Goal: Information Seeking & Learning: Learn about a topic

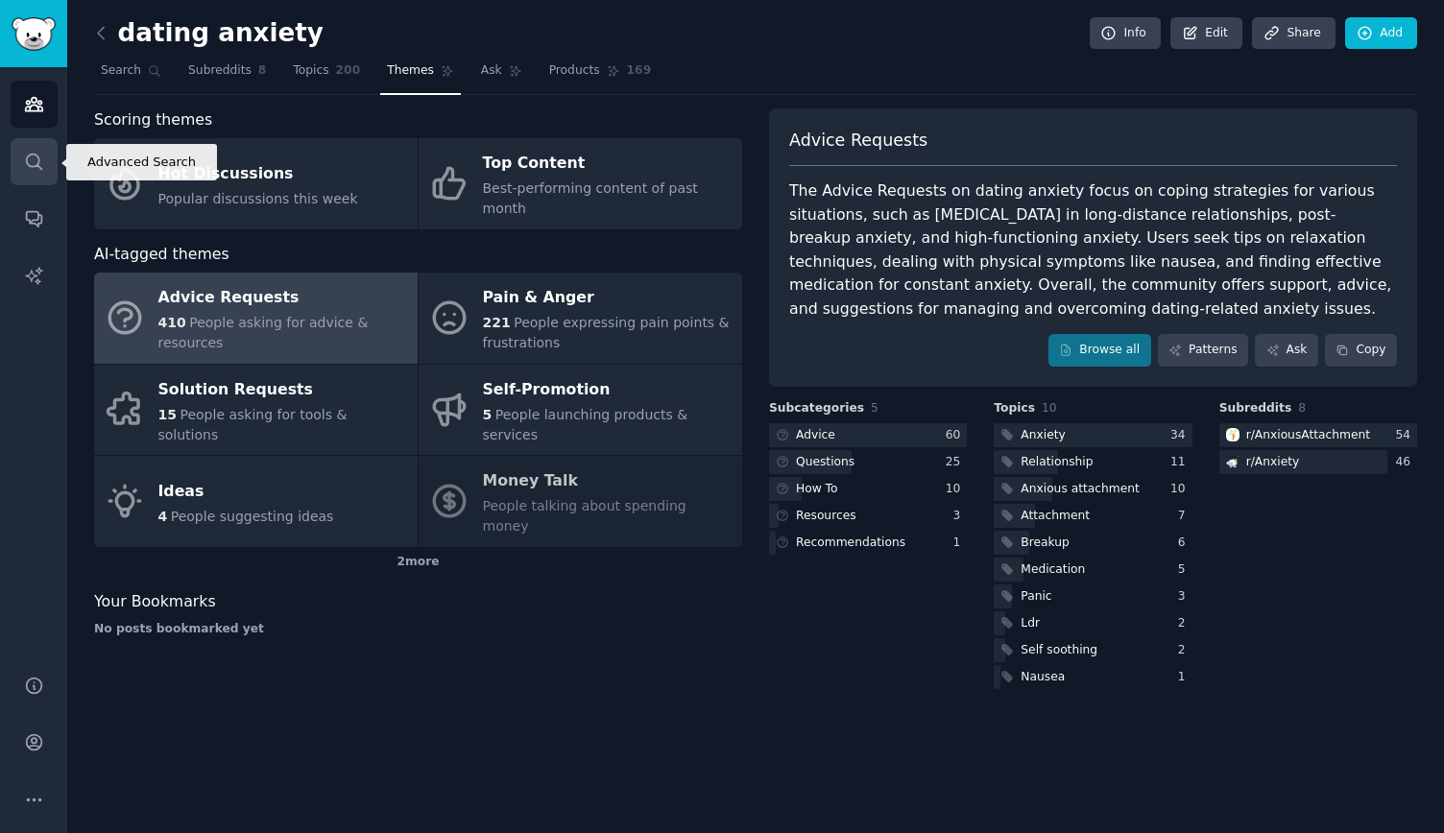
click at [31, 170] on icon "Sidebar" at bounding box center [34, 162] width 20 height 20
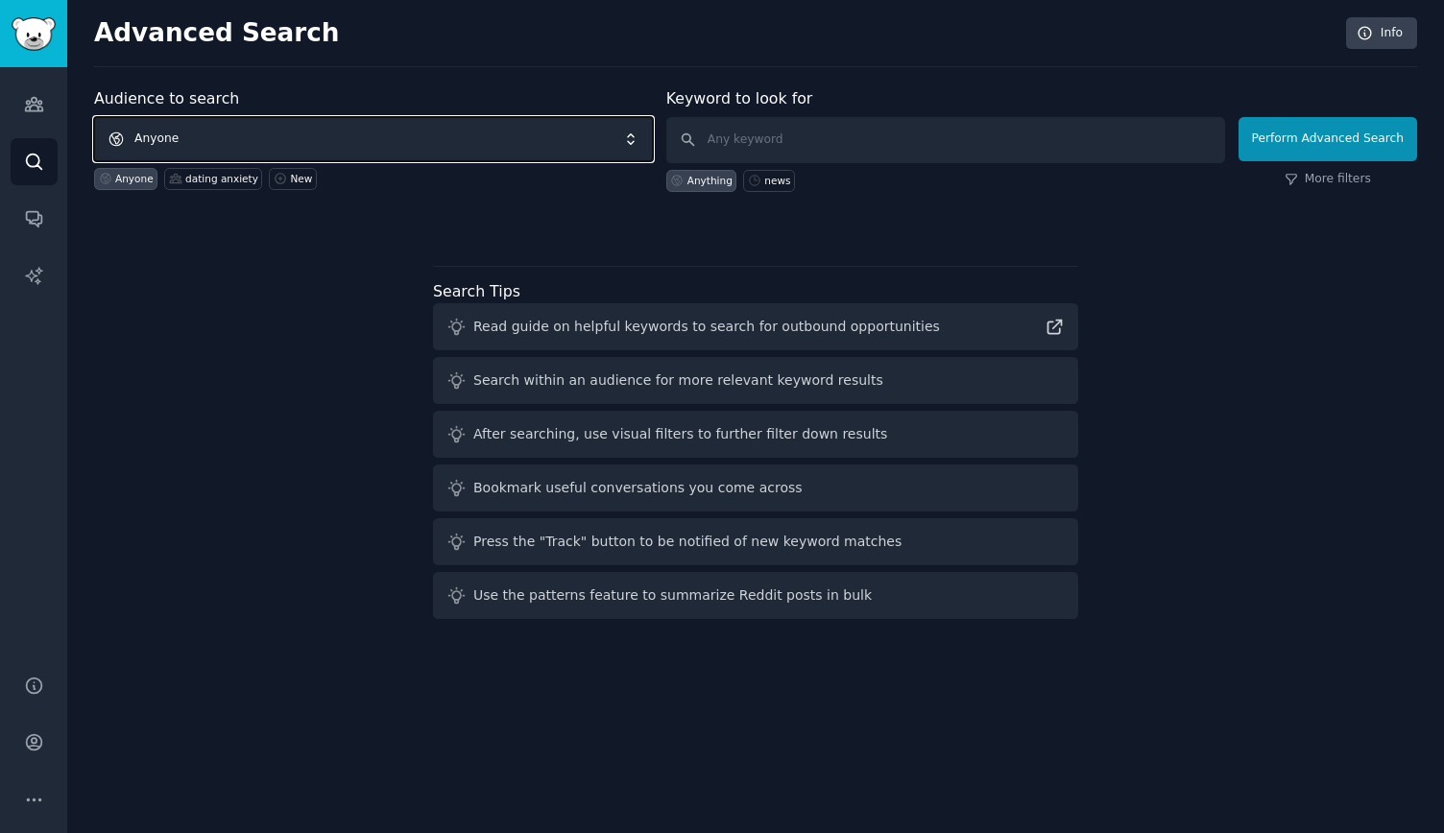
click at [341, 133] on span "Anyone" at bounding box center [373, 139] width 559 height 44
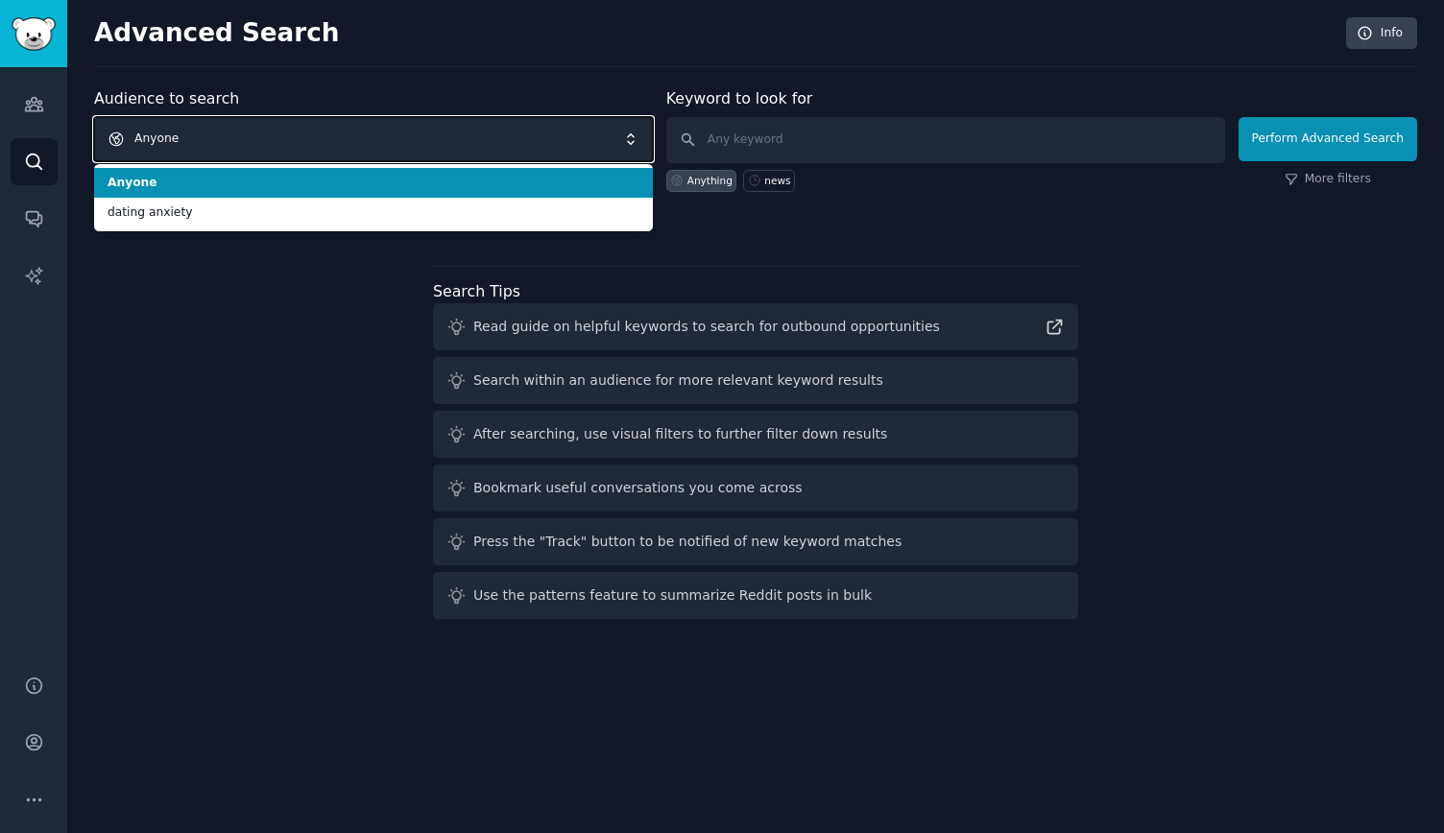
click at [338, 150] on span "Anyone" at bounding box center [373, 139] width 559 height 44
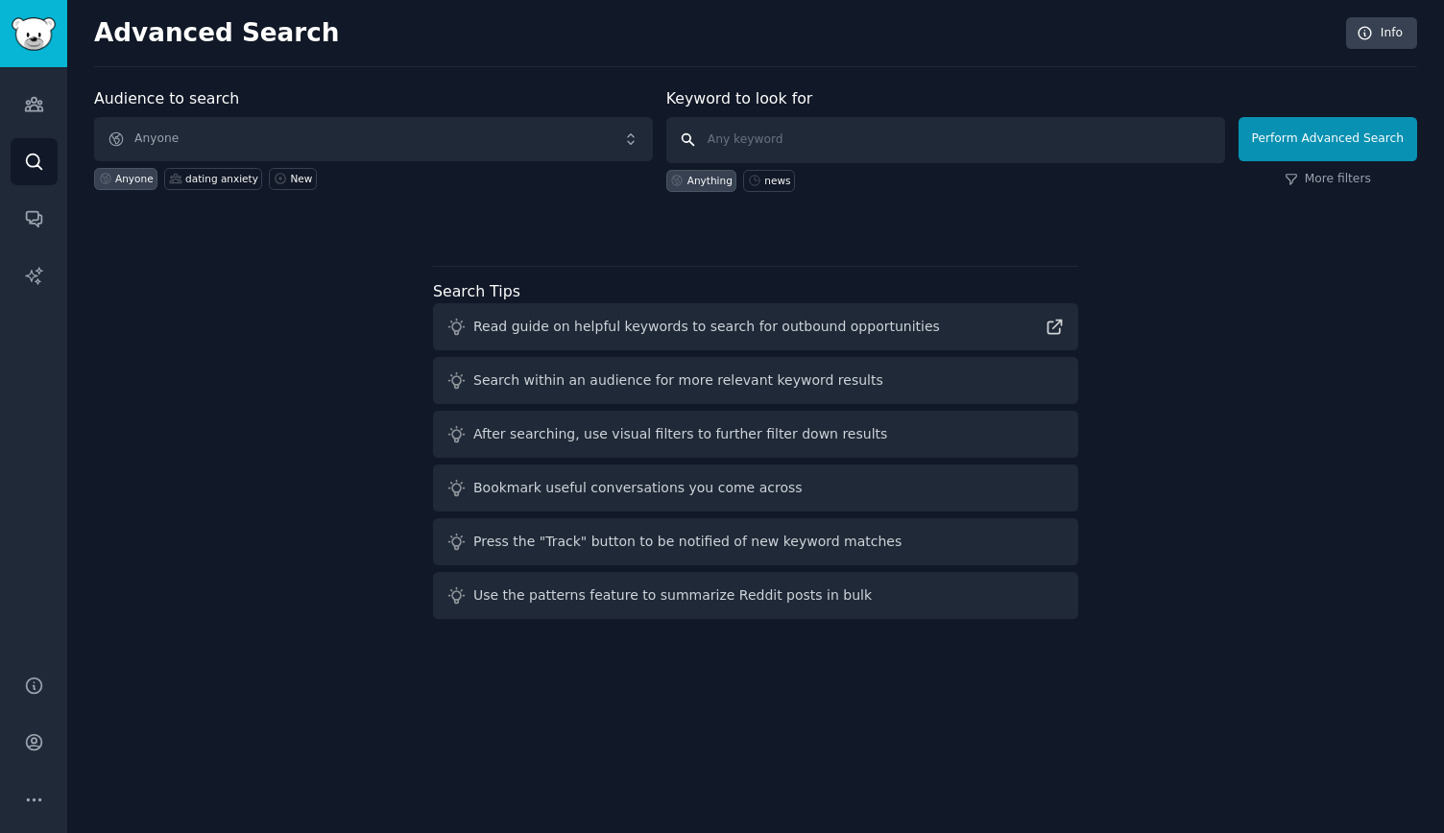
click at [725, 130] on input "text" at bounding box center [945, 140] width 559 height 46
click at [290, 179] on div "New" at bounding box center [301, 178] width 22 height 13
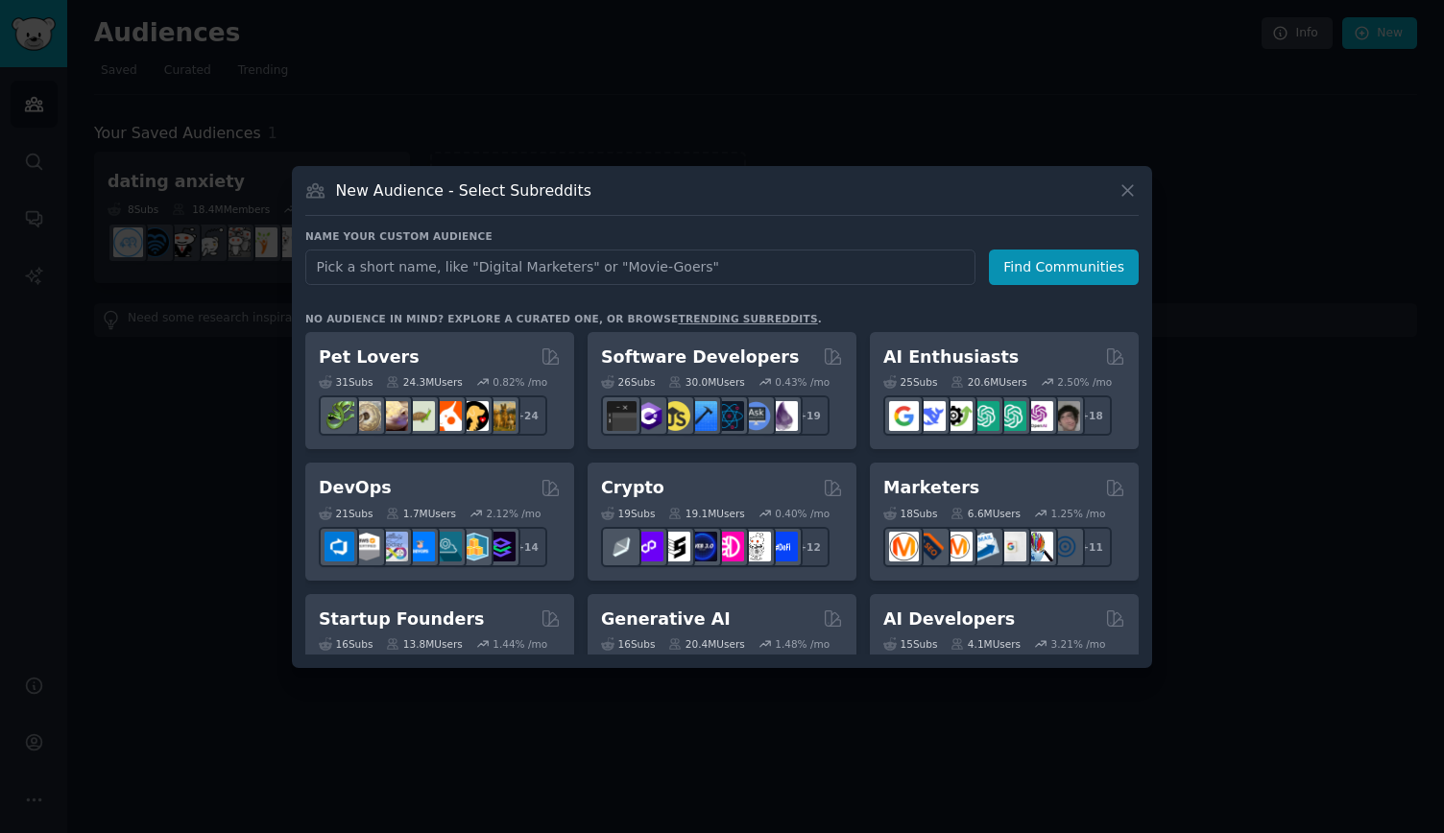
click at [445, 260] on input "text" at bounding box center [640, 268] width 670 height 36
type input "i"
click at [455, 628] on div "Startup Founders" at bounding box center [440, 620] width 242 height 24
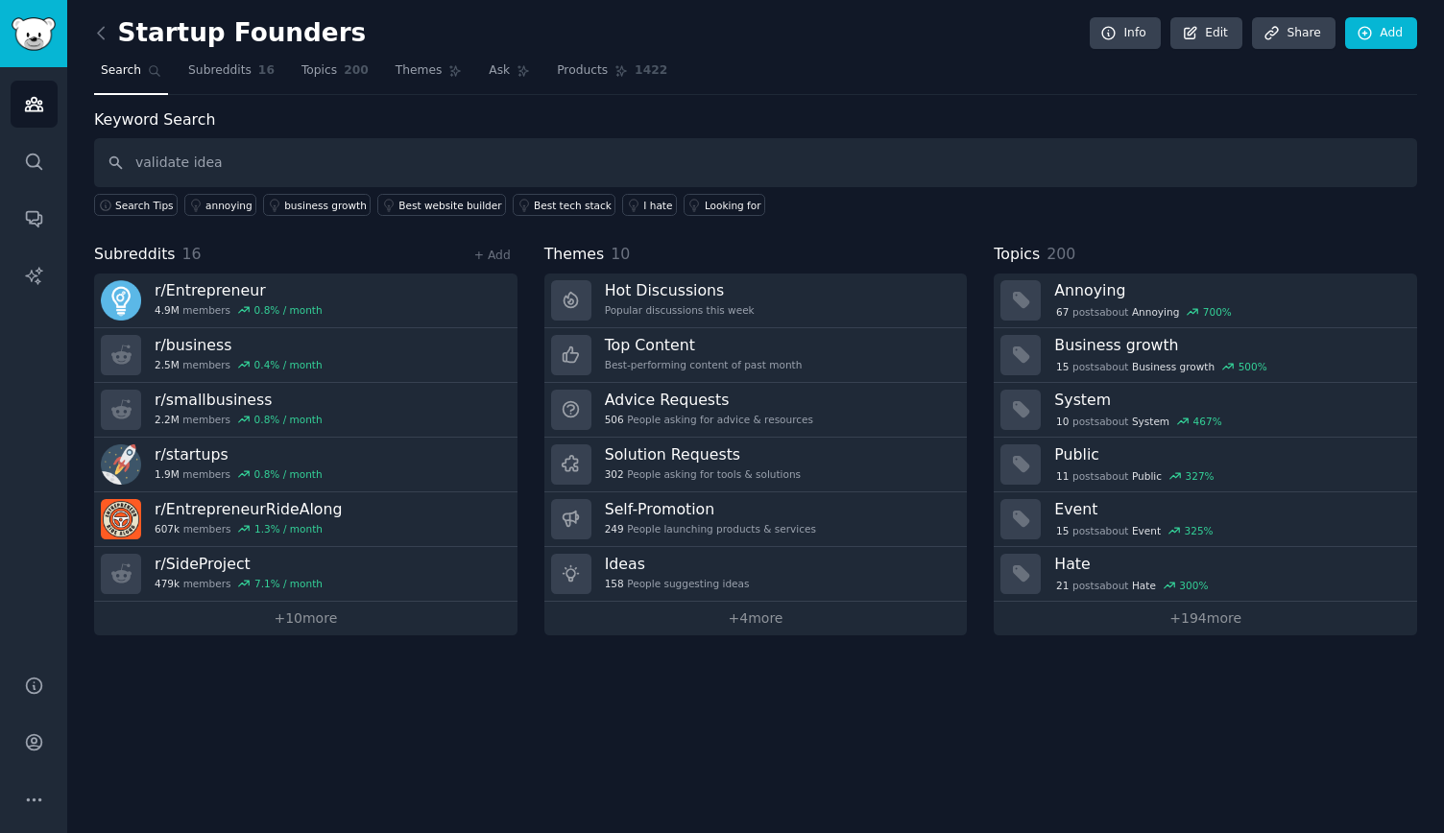
type input "validate idea"
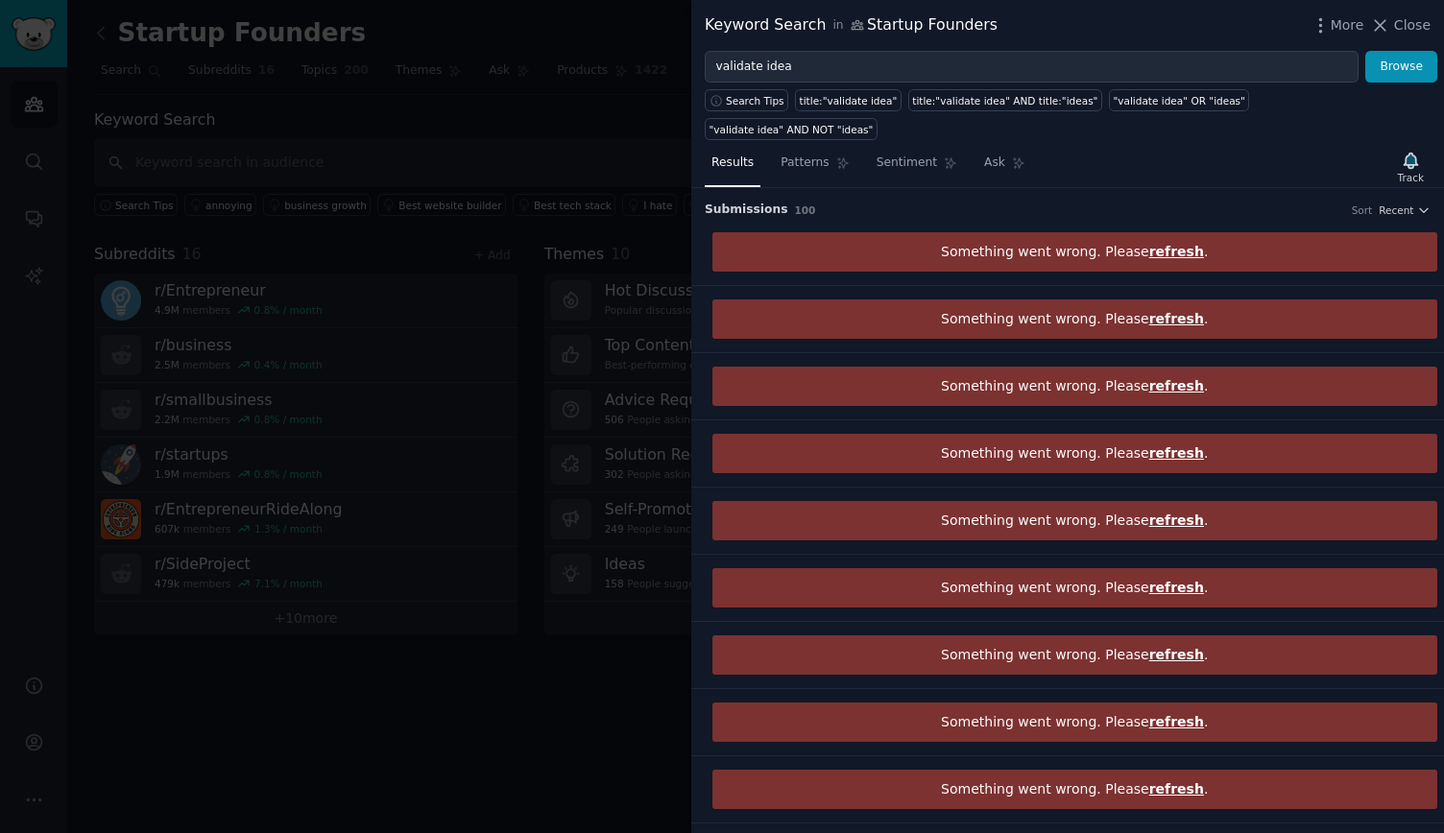
click at [1158, 244] on span "refresh" at bounding box center [1176, 251] width 55 height 15
